Goal: Task Accomplishment & Management: Complete application form

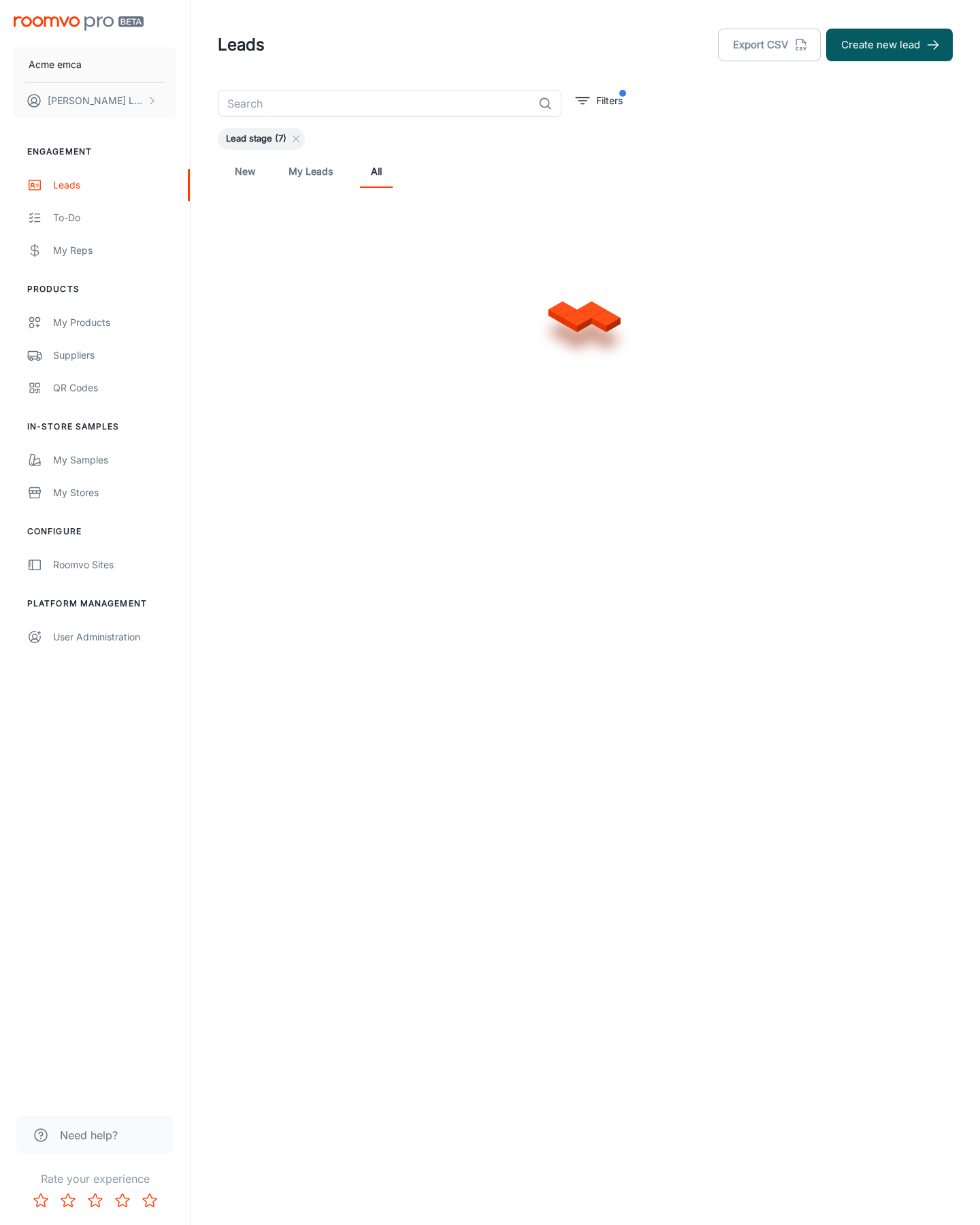
click at [890, 45] on button "Create new lead" at bounding box center [889, 45] width 127 height 33
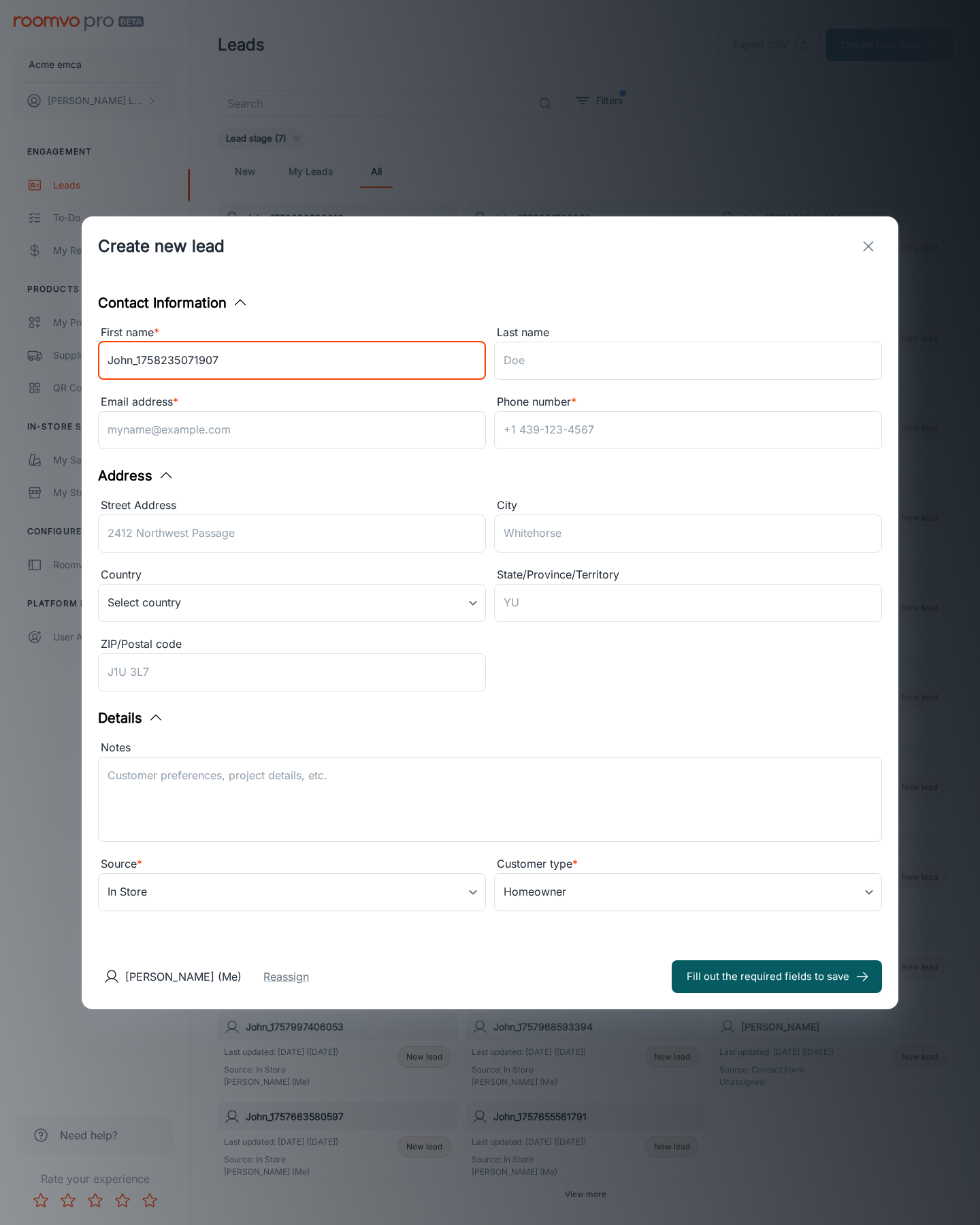
type input "John_1758235071907"
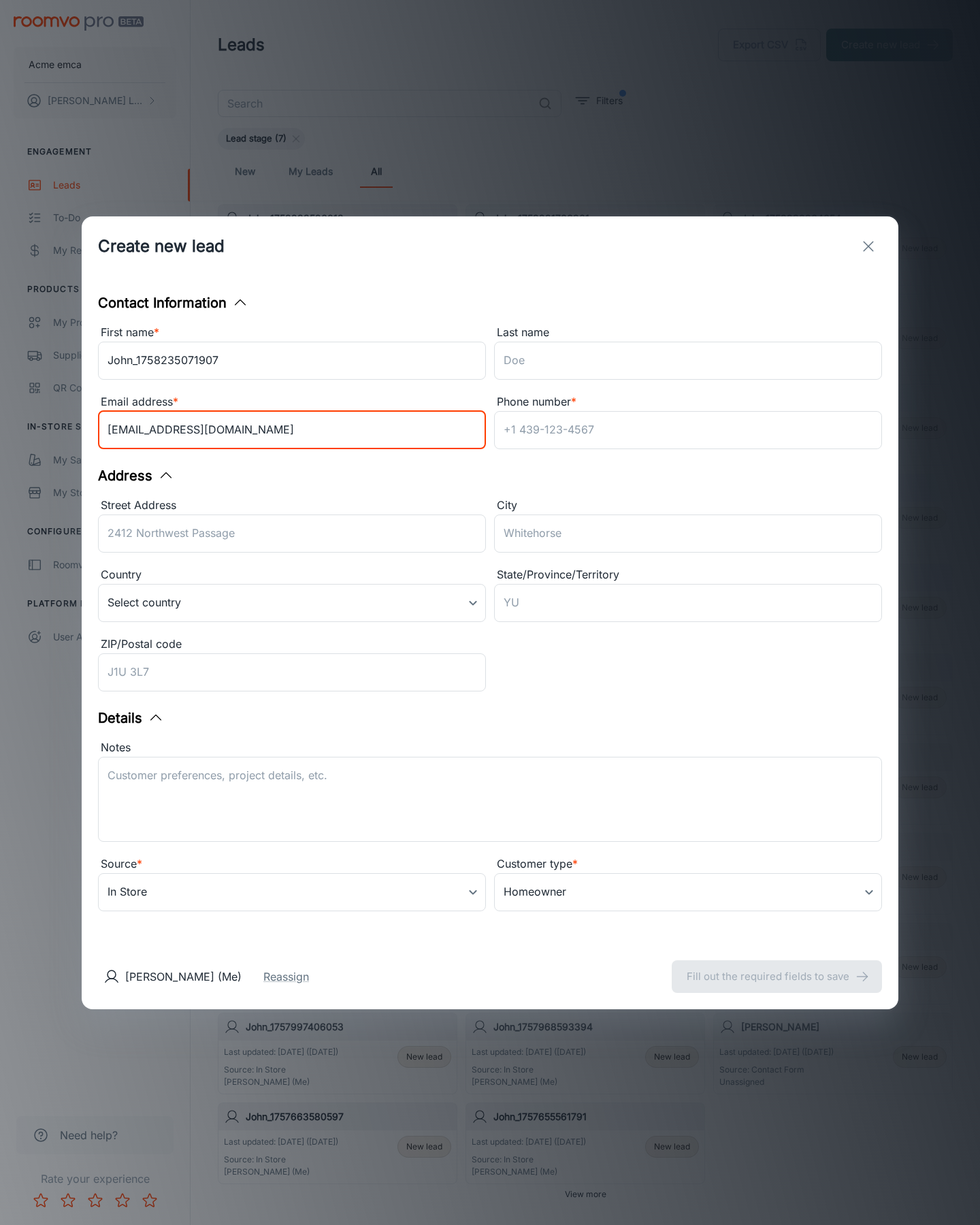
type input "[EMAIL_ADDRESS][DOMAIN_NAME]"
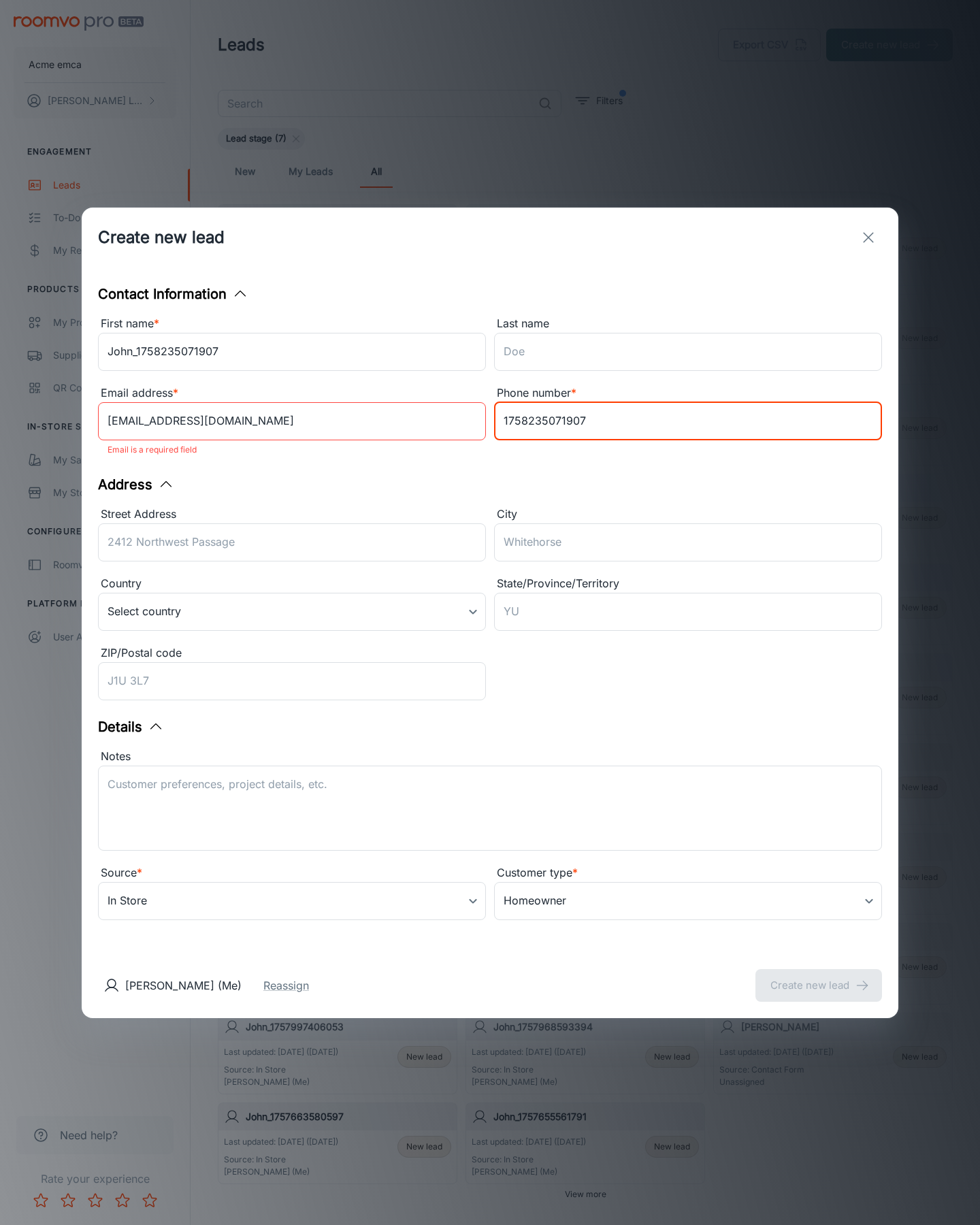
type input "1758235071907"
click at [819, 976] on button "Create new lead" at bounding box center [818, 986] width 127 height 33
